Goal: Transaction & Acquisition: Purchase product/service

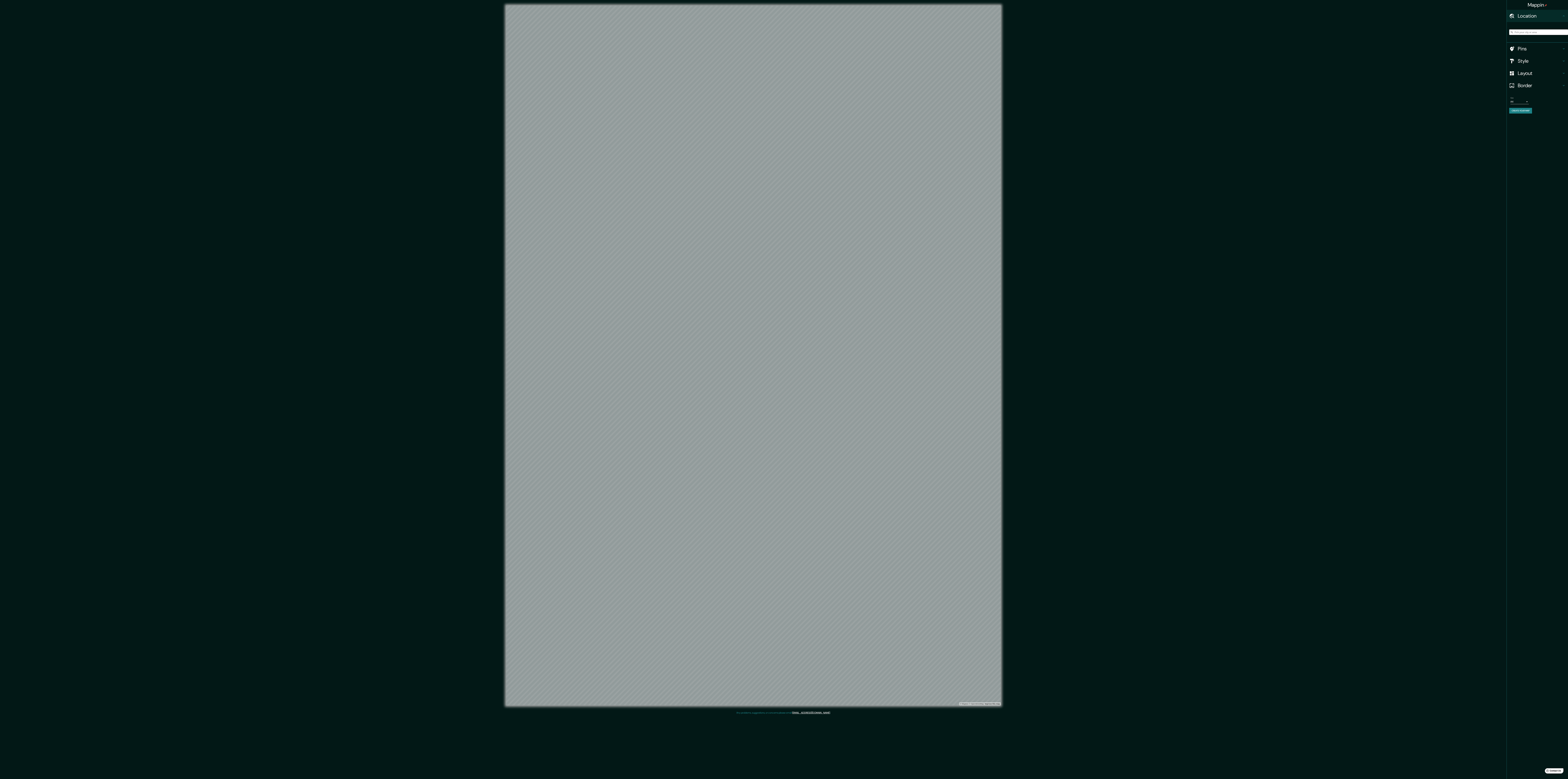
click at [1523, 73] on h4 "Layout" at bounding box center [1539, 73] width 44 height 6
click at [1540, 68] on button "Portrait" at bounding box center [1537, 65] width 15 height 5
click at [1525, 66] on button "Landscape" at bounding box center [1518, 65] width 16 height 5
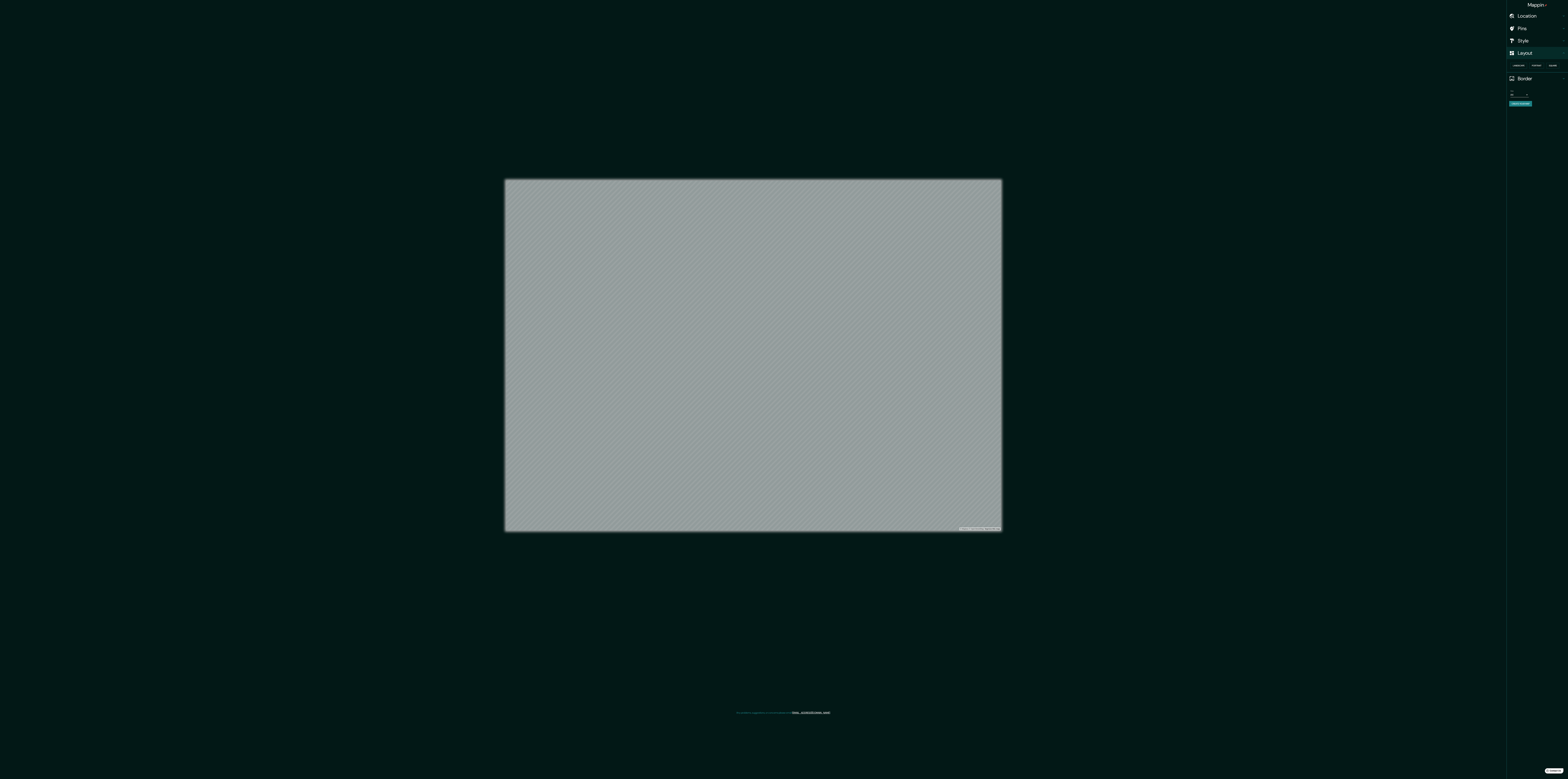
click at [1156, 373] on div "Mappin Location Pins Style Layout Landscape Portrait Square Border Choose a bor…" at bounding box center [784, 358] width 1568 height 716
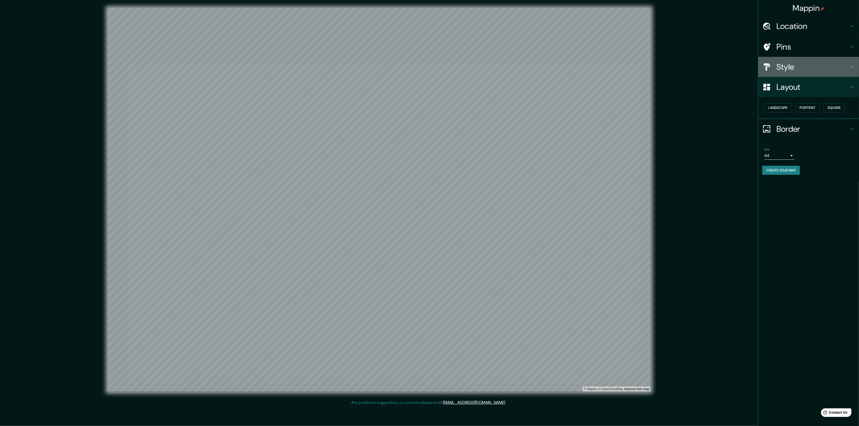
click at [787, 67] on h4 "Style" at bounding box center [812, 67] width 72 height 10
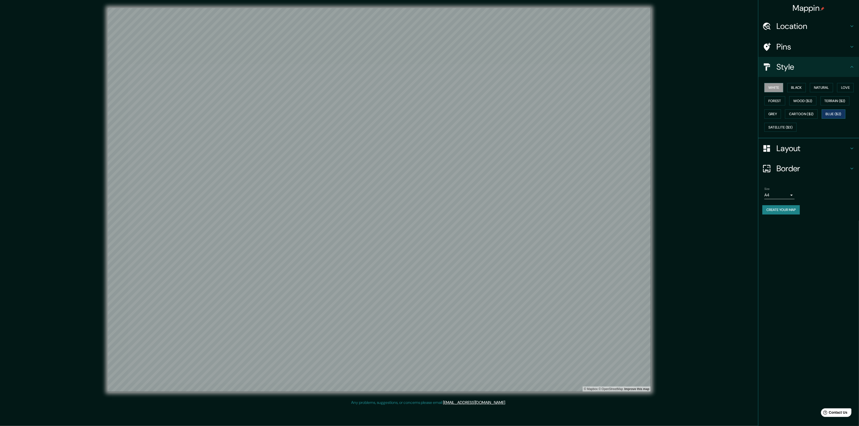
click at [833, 111] on button "Blue ($2)" at bounding box center [833, 113] width 24 height 9
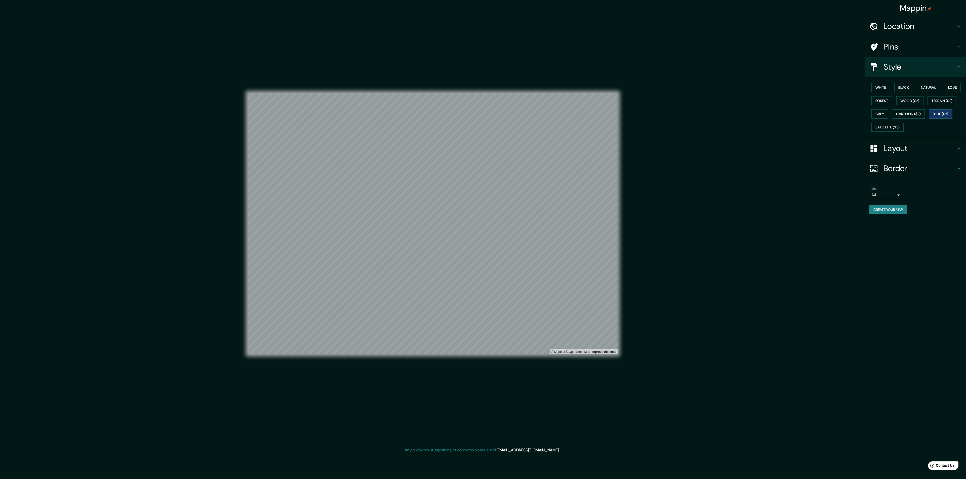
click at [735, 214] on div "Mappin Location Pins Style White Black Natural Love Forest Wood ($2) Terrain ($…" at bounding box center [483, 228] width 966 height 456
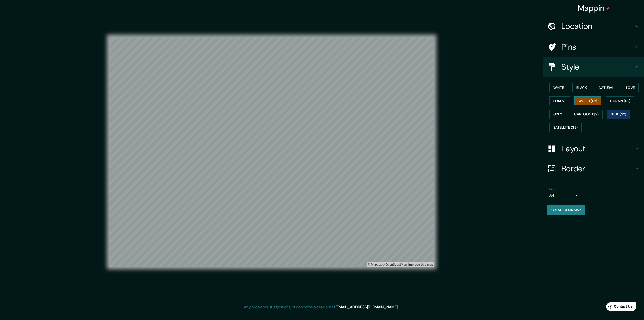
click at [589, 103] on button "Wood ($2)" at bounding box center [587, 100] width 27 height 9
click at [491, 151] on div "Mappin Location Pins Style White Black Natural Love Forest Wood ($2) Terrain ($…" at bounding box center [322, 156] width 644 height 312
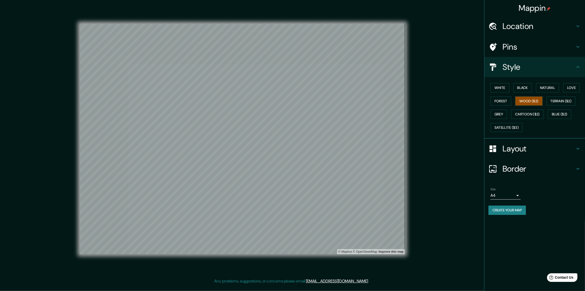
click at [447, 136] on div "Mappin Location Pins Style White Black Natural Love Forest Wood ($2) Terrain ($…" at bounding box center [292, 143] width 585 height 286
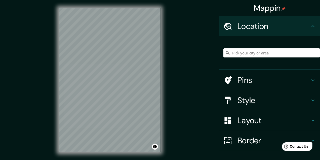
click at [244, 100] on h4 "Style" at bounding box center [273, 100] width 72 height 10
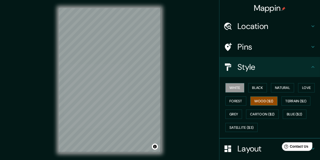
click at [256, 103] on button "Wood ($2)" at bounding box center [263, 100] width 27 height 9
click at [188, 77] on div "Mappin Location Pins Style White Black Natural Love Forest Wood ($2) Terrain ($…" at bounding box center [160, 84] width 320 height 168
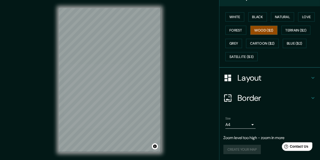
click at [254, 83] on div "Layout" at bounding box center [269, 78] width 101 height 20
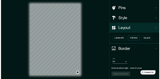
scroll to position [31, 0]
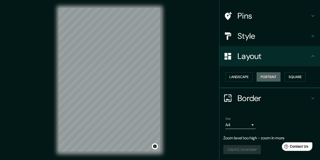
click at [275, 77] on button "Portrait" at bounding box center [269, 76] width 24 height 9
click at [241, 72] on button "Landscape" at bounding box center [238, 76] width 27 height 9
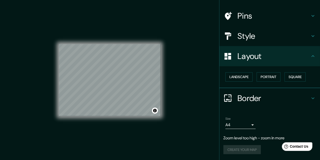
click at [183, 77] on div "Mappin Location Pins Style Layout Landscape Portrait Square Border Choose a bor…" at bounding box center [160, 84] width 320 height 168
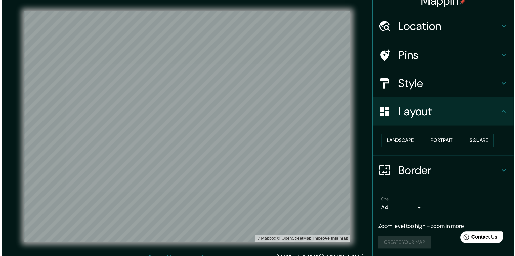
scroll to position [8, 0]
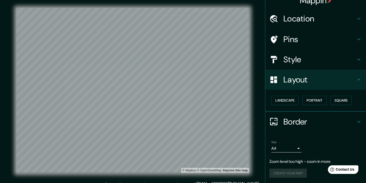
click at [259, 37] on div "© Mapbox © OpenStreetMap Improve this map" at bounding box center [132, 90] width 329 height 164
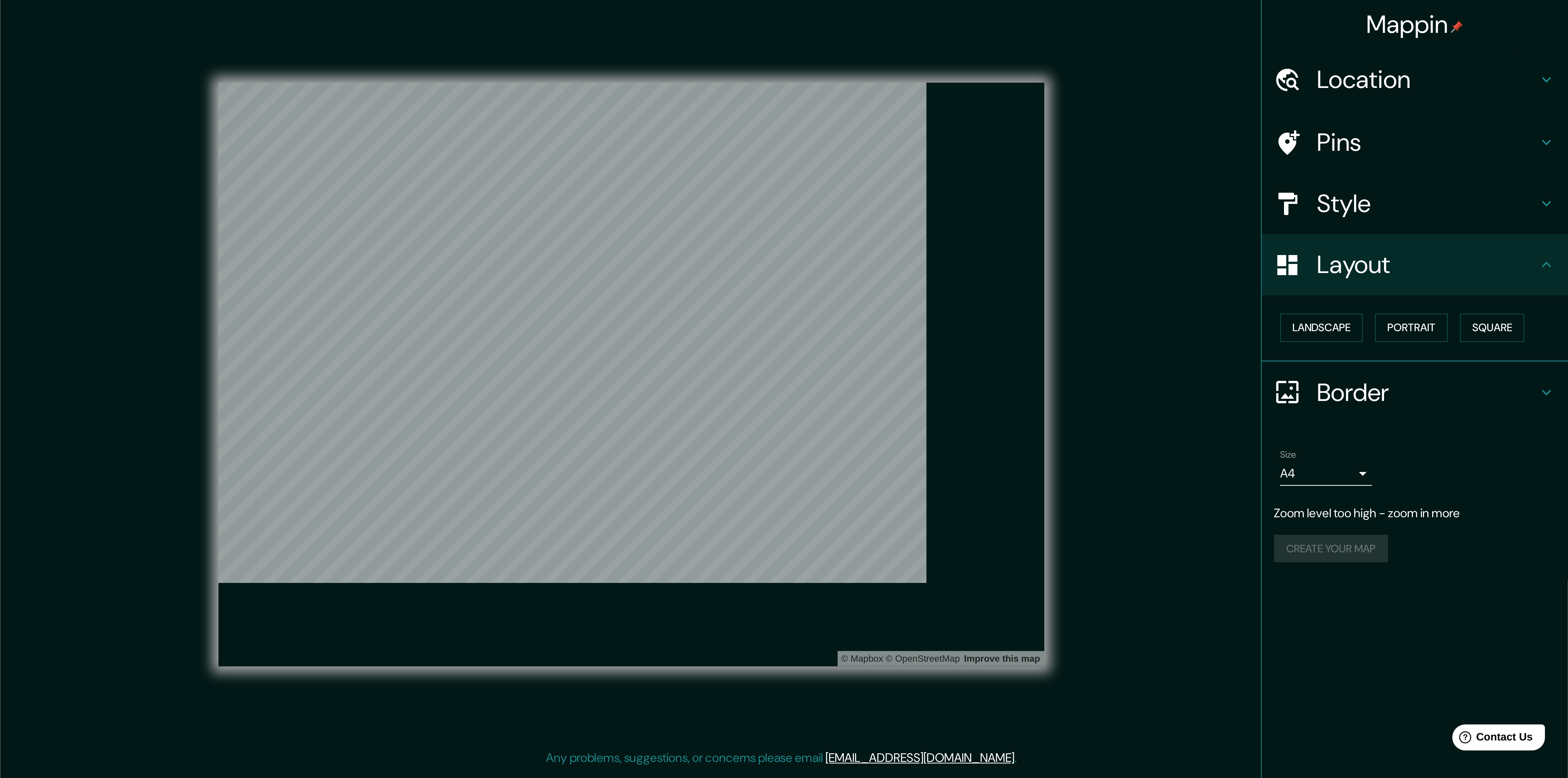
scroll to position [0, 0]
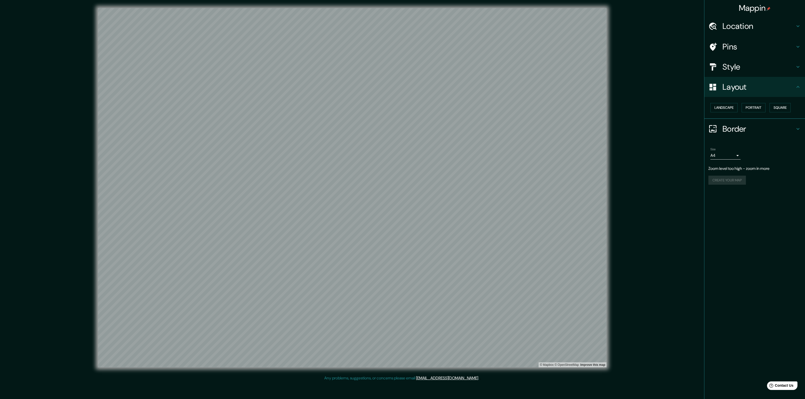
click at [320, 72] on div "Style" at bounding box center [754, 67] width 101 height 20
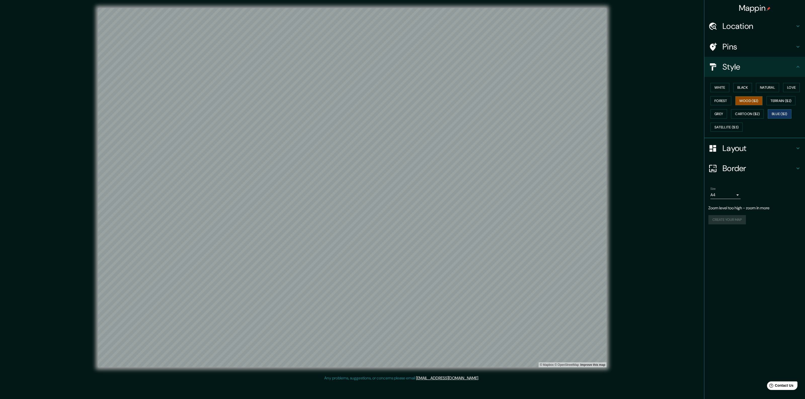
click at [320, 113] on button "Blue ($2)" at bounding box center [780, 113] width 24 height 9
click at [320, 100] on button "Wood ($2)" at bounding box center [748, 100] width 27 height 9
click at [320, 88] on button "Black" at bounding box center [742, 87] width 19 height 9
click at [320, 87] on button "White" at bounding box center [719, 87] width 19 height 9
click at [320, 89] on button "Love" at bounding box center [791, 87] width 17 height 9
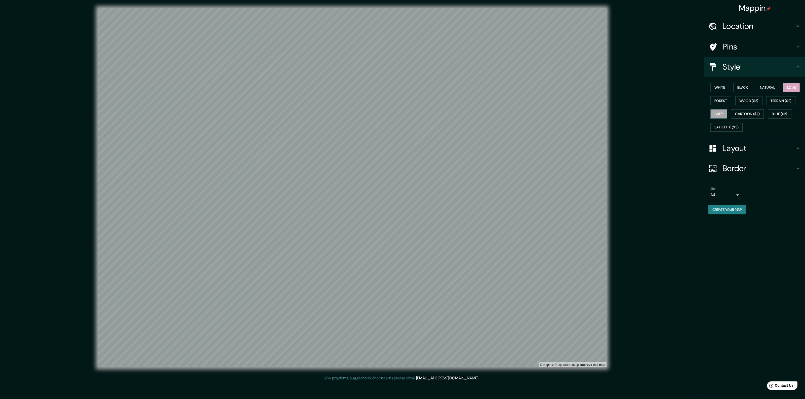
click at [320, 114] on button "Grey" at bounding box center [718, 113] width 17 height 9
click at [320, 114] on button "Blue ($2)" at bounding box center [780, 113] width 24 height 9
click at [320, 159] on div "© Mapbox © OpenStreetMap Improve this map" at bounding box center [352, 187] width 725 height 359
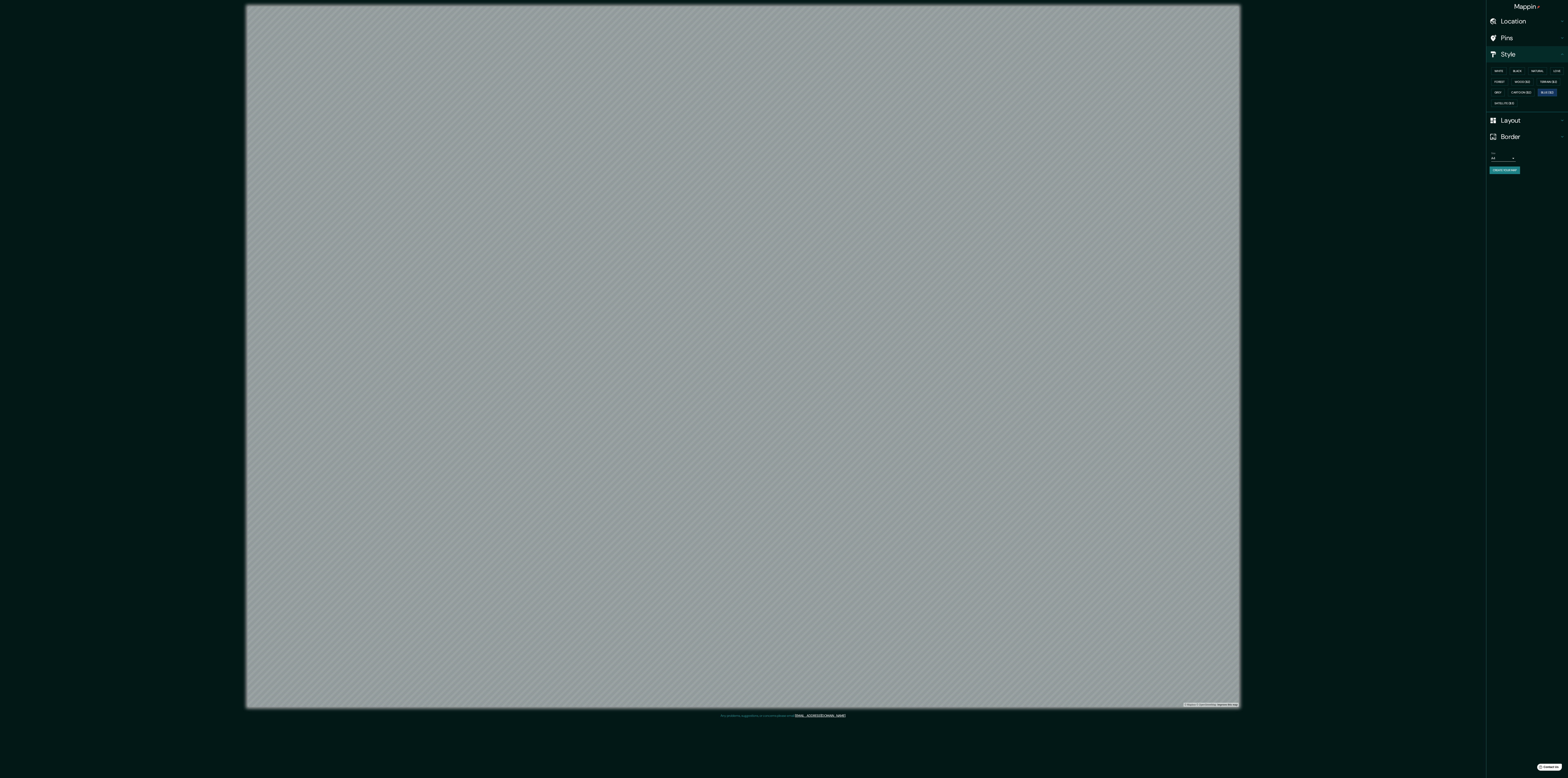
click at [260, 124] on h4 "Layout" at bounding box center [1530, 120] width 58 height 8
click at [260, 88] on button "Portrait" at bounding box center [1527, 87] width 19 height 7
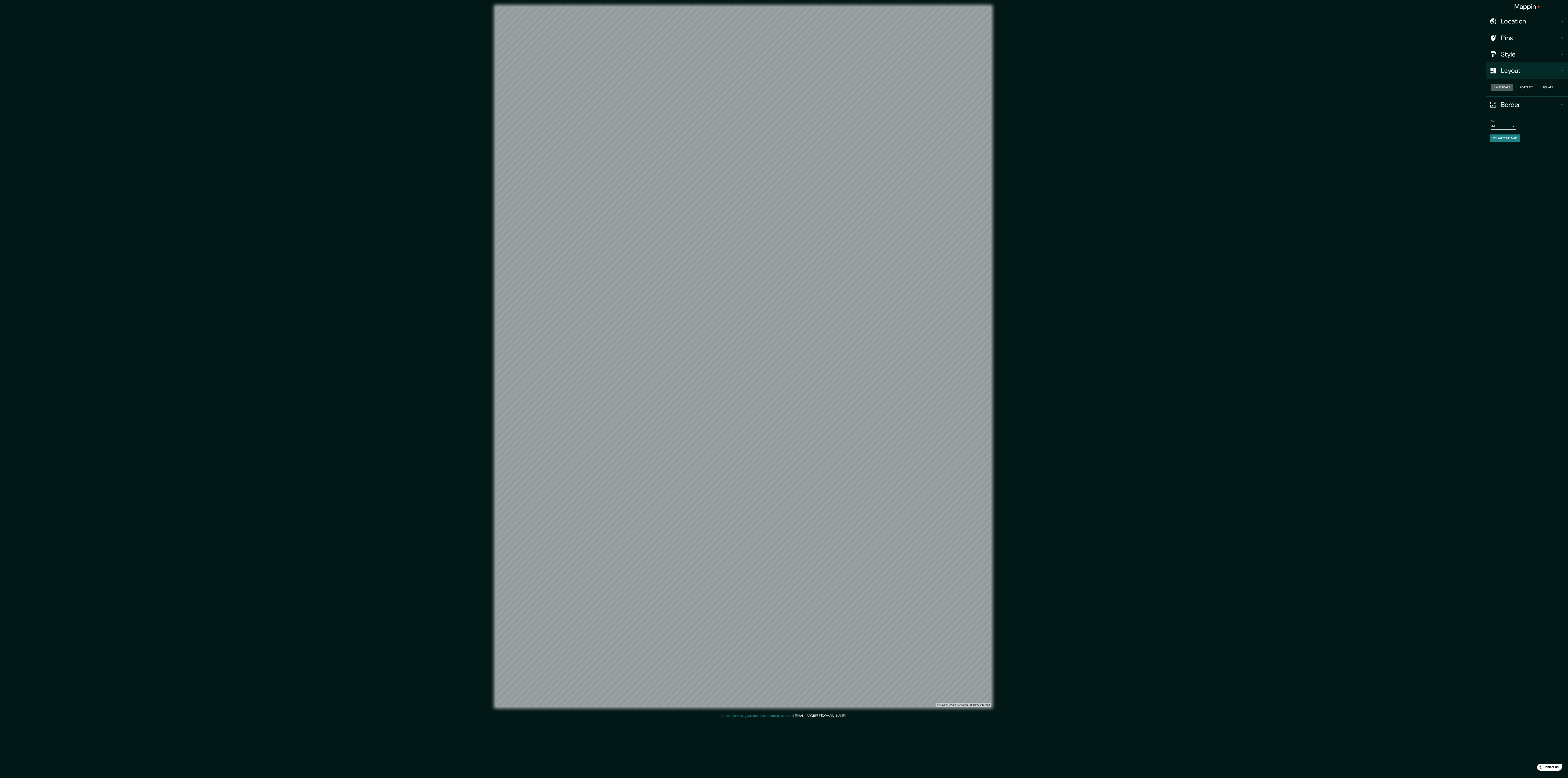
click at [260, 84] on button "Landscape" at bounding box center [1501, 87] width 22 height 7
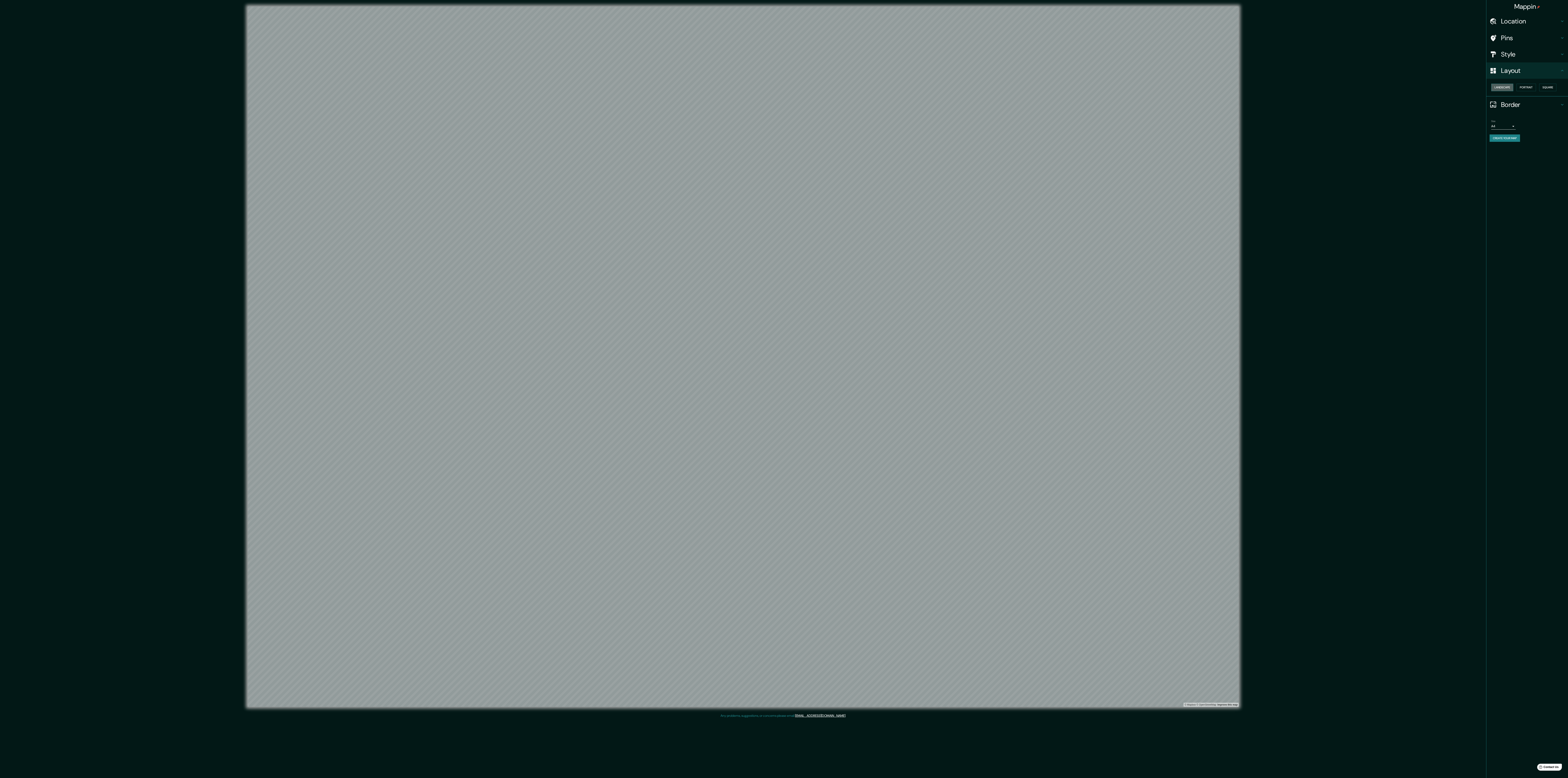
click at [260, 89] on button "Landscape" at bounding box center [1501, 87] width 22 height 7
click at [260, 89] on button "Portrait" at bounding box center [1527, 87] width 19 height 7
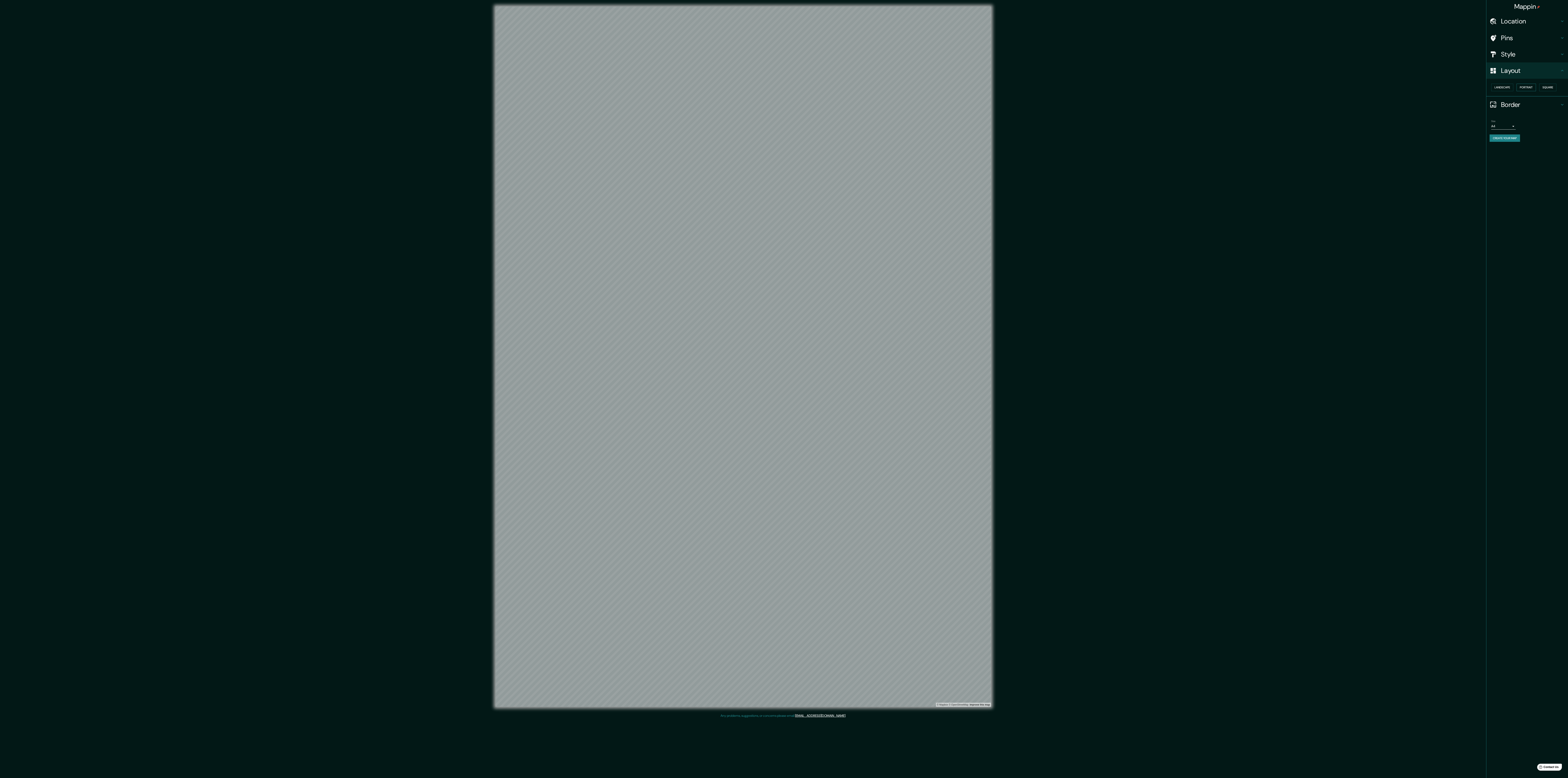
click at [260, 91] on button "Portrait" at bounding box center [1527, 87] width 19 height 7
click at [260, 86] on button "Landscape" at bounding box center [1501, 87] width 22 height 7
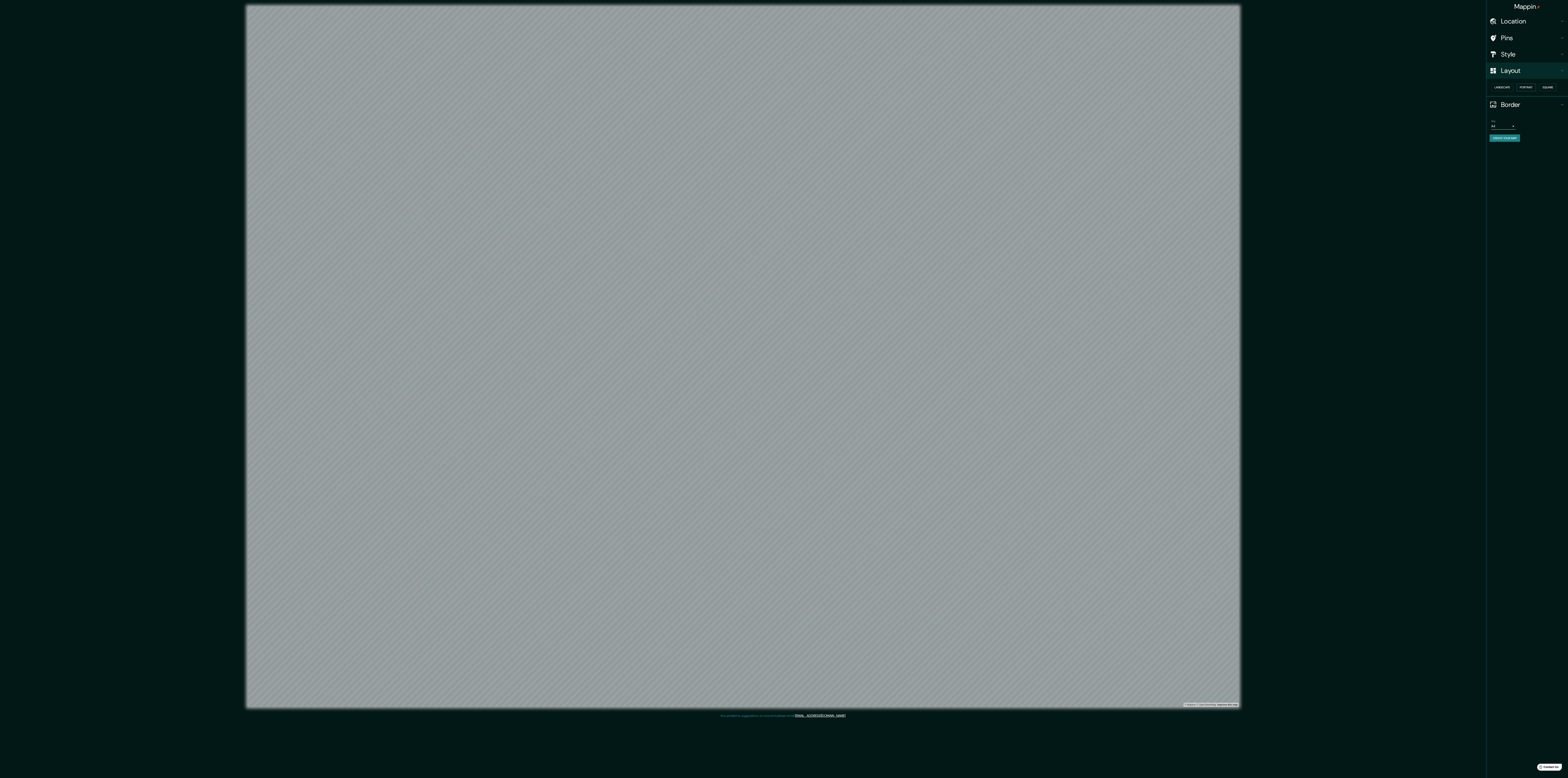
click at [260, 88] on button "Portrait" at bounding box center [1527, 87] width 19 height 7
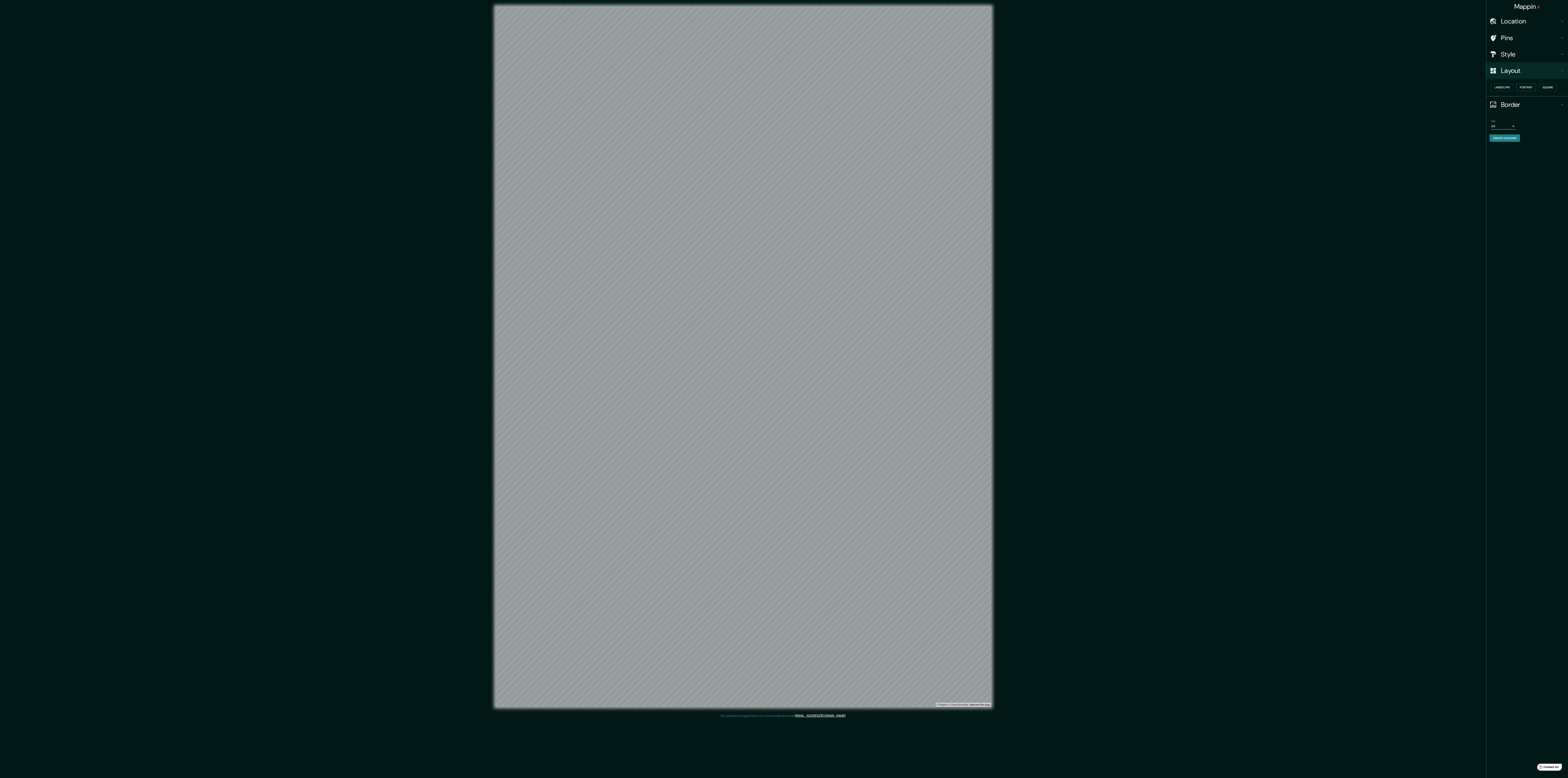
click at [260, 89] on button "Portrait" at bounding box center [1527, 87] width 19 height 7
click at [260, 84] on button "Landscape" at bounding box center [1501, 87] width 22 height 7
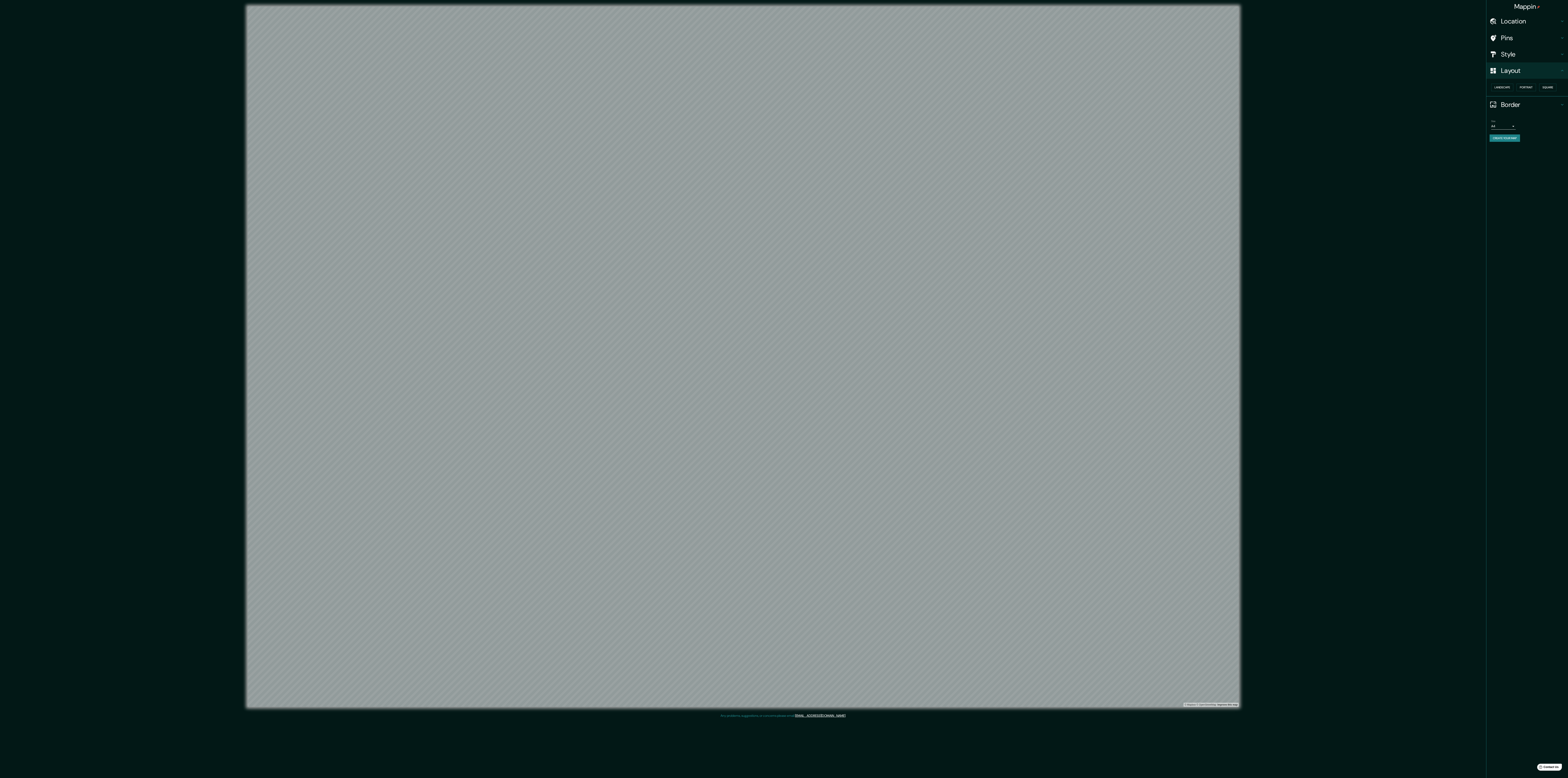
click at [260, 56] on h4 "Style" at bounding box center [1530, 54] width 58 height 8
click at [260, 72] on button "Black" at bounding box center [1517, 71] width 15 height 7
click at [260, 97] on button "Blue ($2)" at bounding box center [1548, 92] width 19 height 7
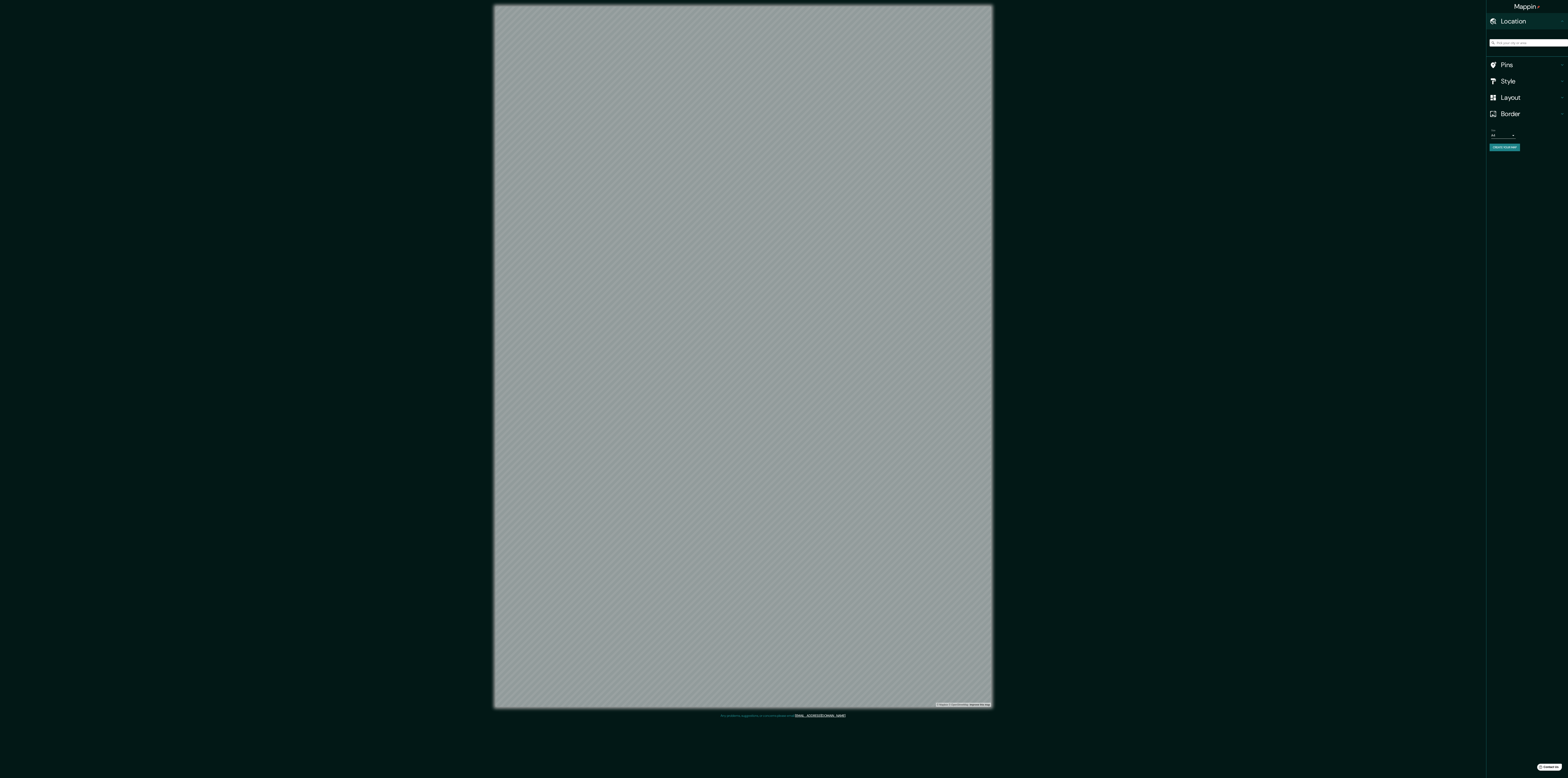
click at [1509, 85] on h4 "Style" at bounding box center [1530, 81] width 58 height 8
drag, startPoint x: 1505, startPoint y: 104, endPoint x: 1507, endPoint y: 105, distance: 2.2
click at [1538, 97] on button "Blue ($2)" at bounding box center [1548, 92] width 19 height 7
click at [1519, 122] on h4 "Layout" at bounding box center [1530, 120] width 58 height 8
click at [1525, 90] on button "Portrait" at bounding box center [1527, 87] width 19 height 7
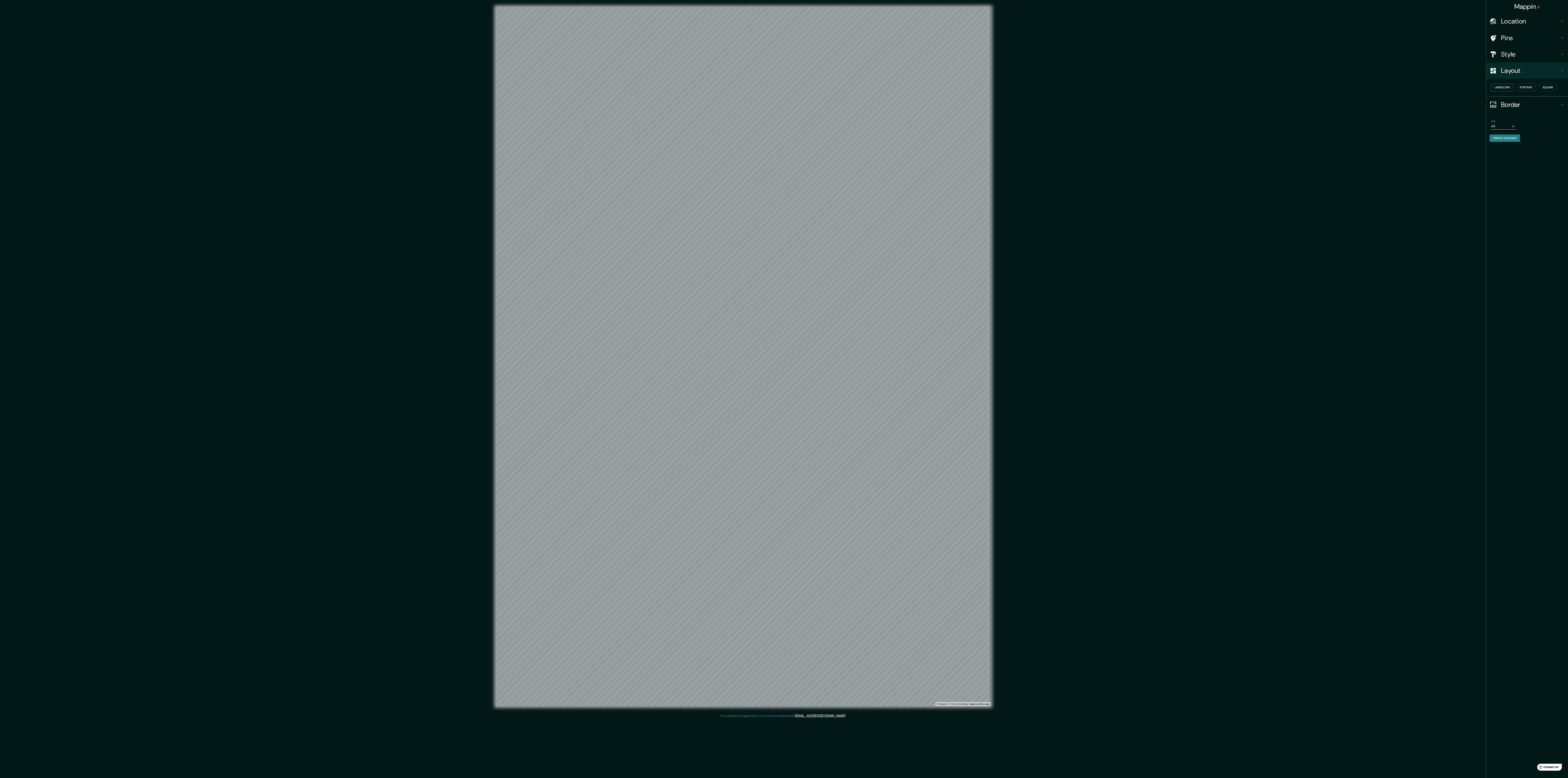
click at [1506, 88] on button "Landscape" at bounding box center [1501, 87] width 22 height 7
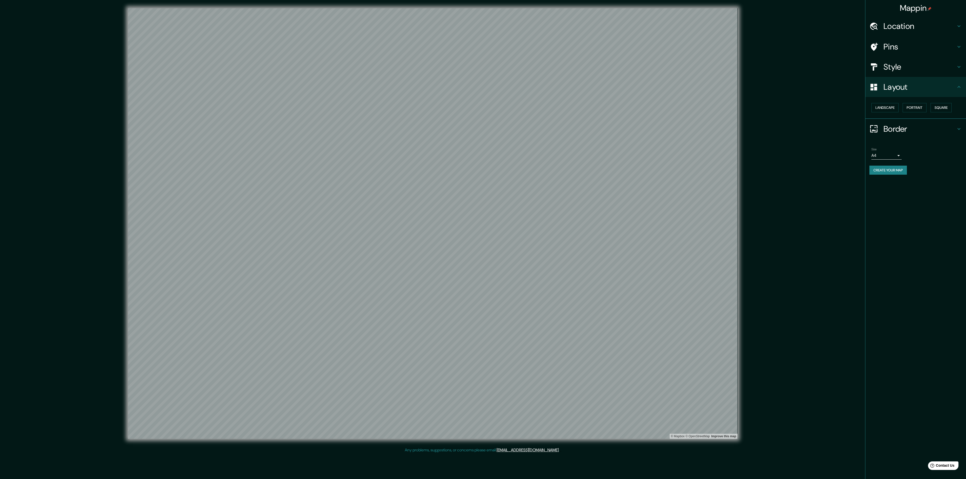
click at [606, 463] on div "Mappin Location Pins Style Layout Landscape Portrait Square Border Choose a bor…" at bounding box center [483, 239] width 966 height 479
click at [126, 137] on div "© Mapbox © OpenStreetMap Improve this map" at bounding box center [433, 224] width 626 height 448
